Goal: Navigation & Orientation: Find specific page/section

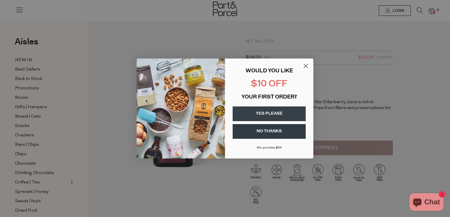
click at [307, 65] on circle "Close dialog" at bounding box center [306, 66] width 10 height 10
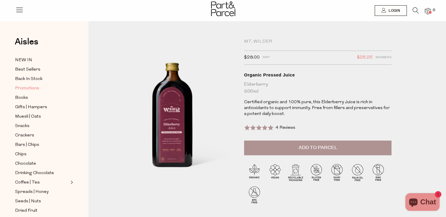
click at [32, 90] on span "Promotions" at bounding box center [27, 88] width 24 height 7
click at [271, 45] on div "Mt. Wilder $28.00 RRP $25.25 Members Available: In Stock Organic Pressed Juice …" at bounding box center [317, 90] width 147 height 102
click at [270, 41] on div "Mt. Wilder" at bounding box center [317, 42] width 147 height 6
